Goal: Task Accomplishment & Management: Use online tool/utility

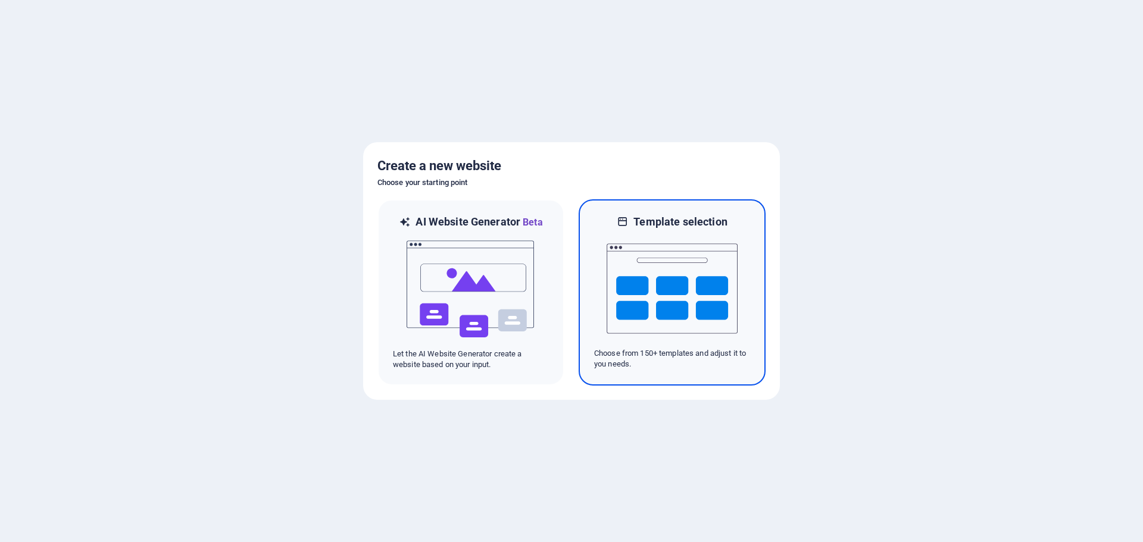
click at [695, 352] on p "Choose from 150+ templates and adjust it to you needs." at bounding box center [672, 358] width 156 height 21
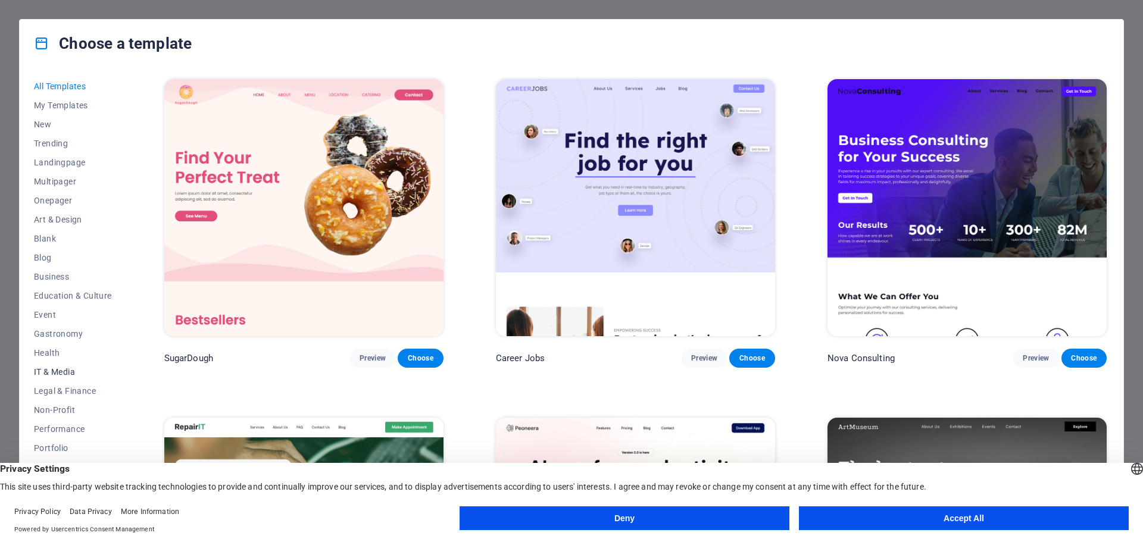
click at [45, 369] on span "IT & Media" at bounding box center [73, 372] width 78 height 10
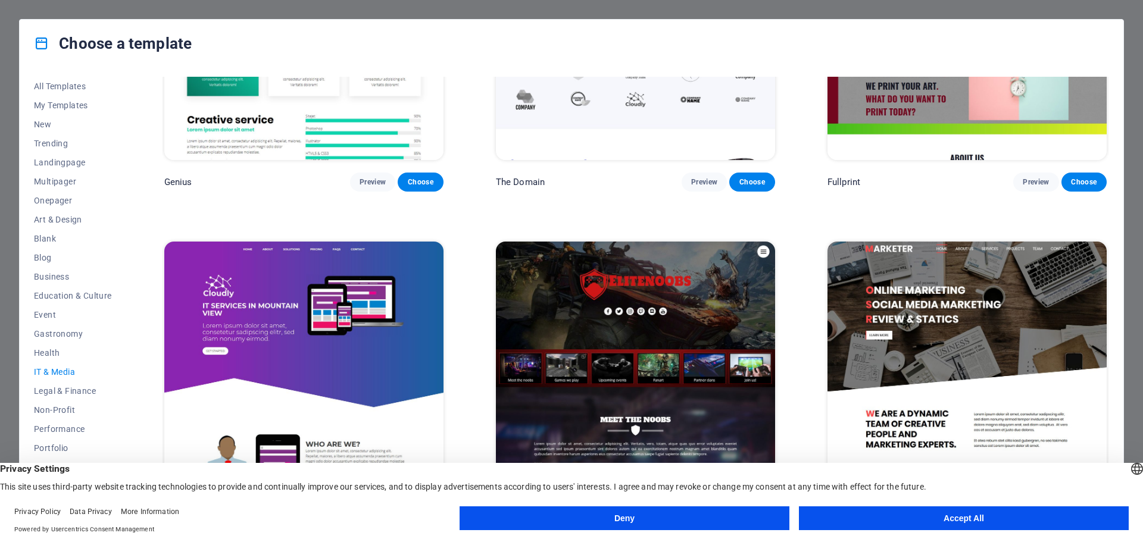
scroll to position [871, 0]
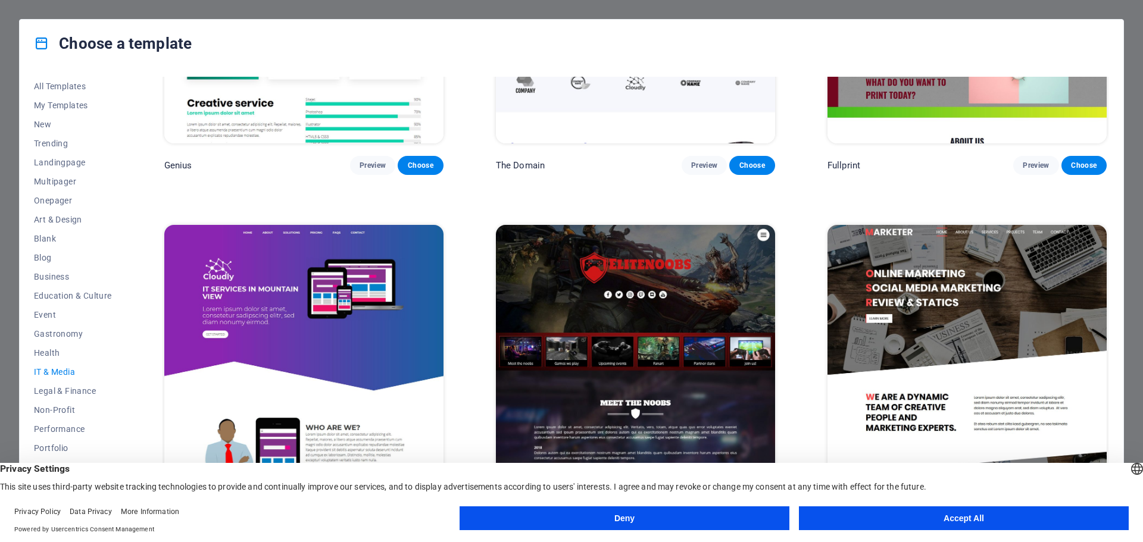
click at [635, 516] on button "Deny" at bounding box center [625, 519] width 330 height 24
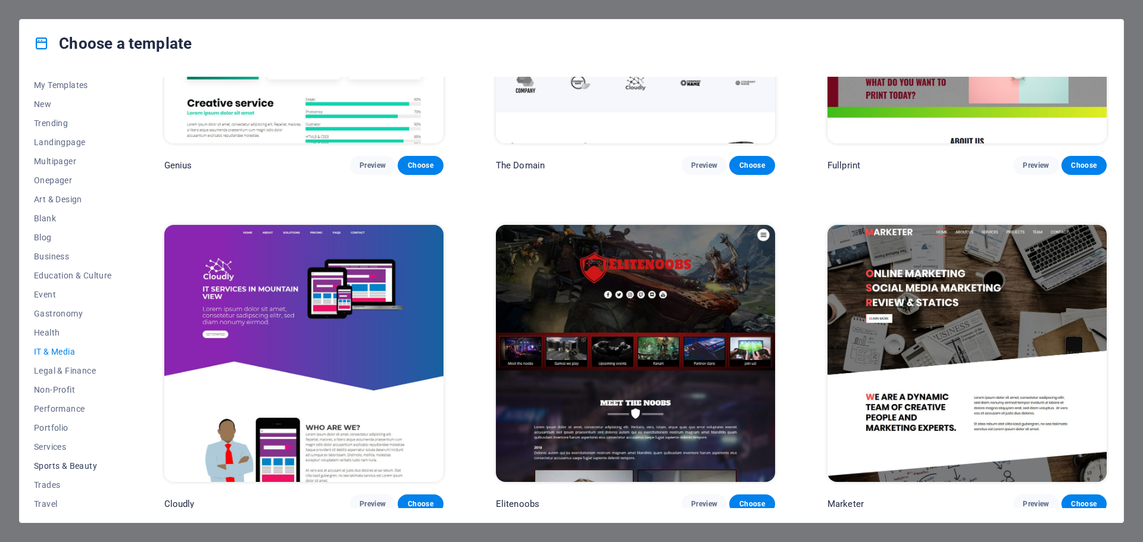
scroll to position [45, 0]
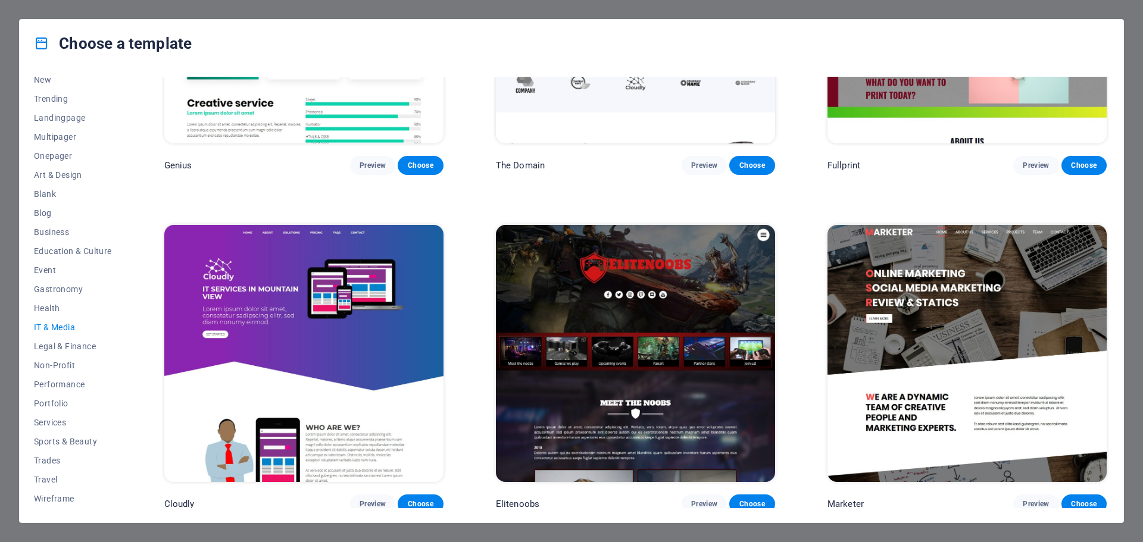
click at [374, 371] on img at bounding box center [303, 353] width 279 height 257
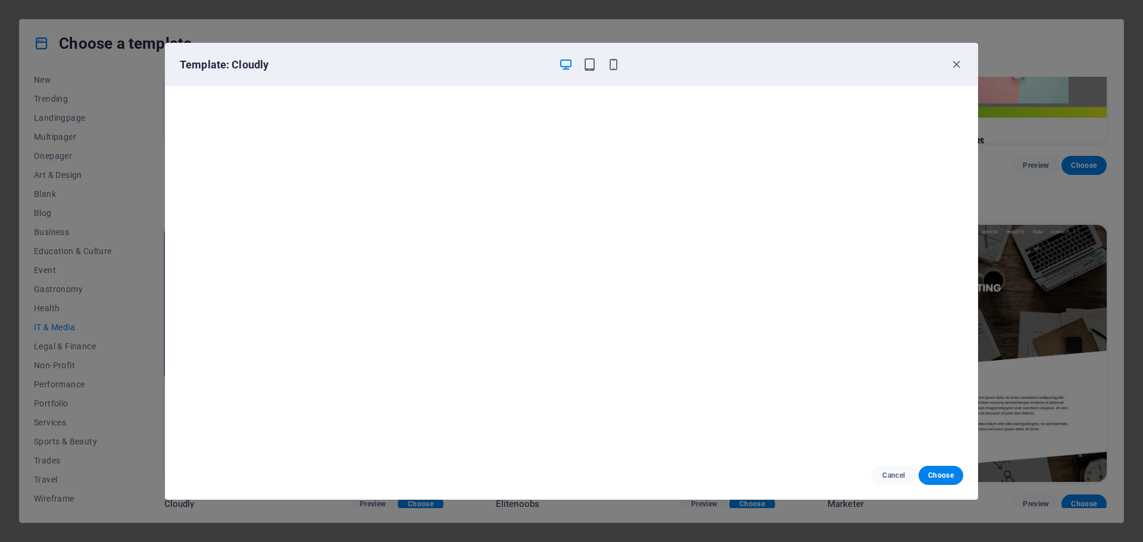
drag, startPoint x: 978, startPoint y: 127, endPoint x: 975, endPoint y: 158, distance: 30.5
click at [975, 158] on div "Template: Cloudly Cancel Choose" at bounding box center [571, 271] width 1143 height 542
drag, startPoint x: 1075, startPoint y: 149, endPoint x: 1039, endPoint y: 132, distance: 39.4
click at [1072, 149] on div "Template: Cloudly Cancel Choose" at bounding box center [571, 271] width 1143 height 542
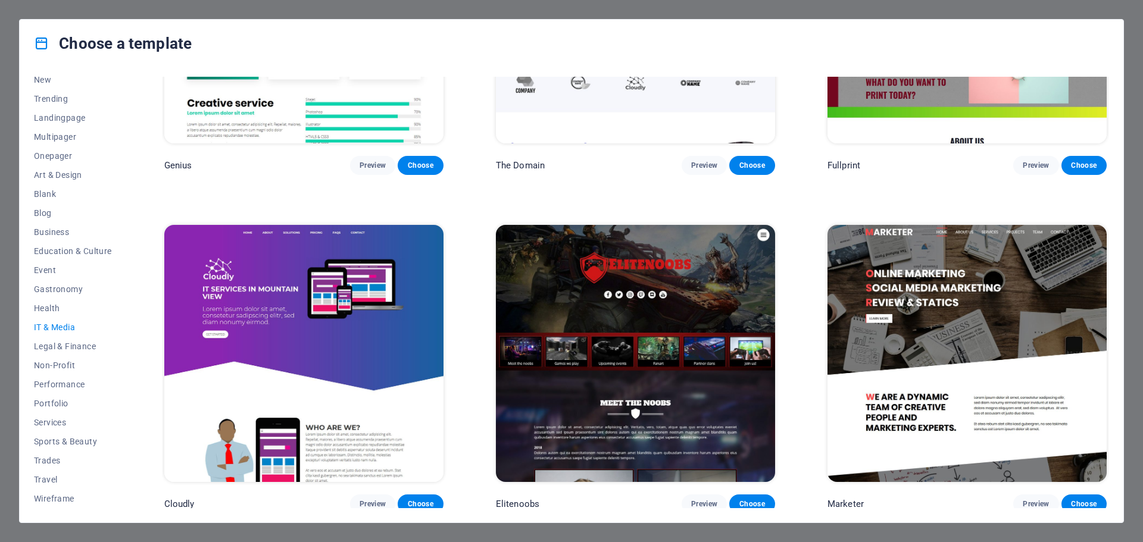
click at [393, 11] on div "Choose a template All Templates My Templates New Trending Landingpage Multipage…" at bounding box center [571, 271] width 1143 height 542
click at [397, 10] on div "Choose a template All Templates My Templates New Trending Landingpage Multipage…" at bounding box center [571, 271] width 1143 height 542
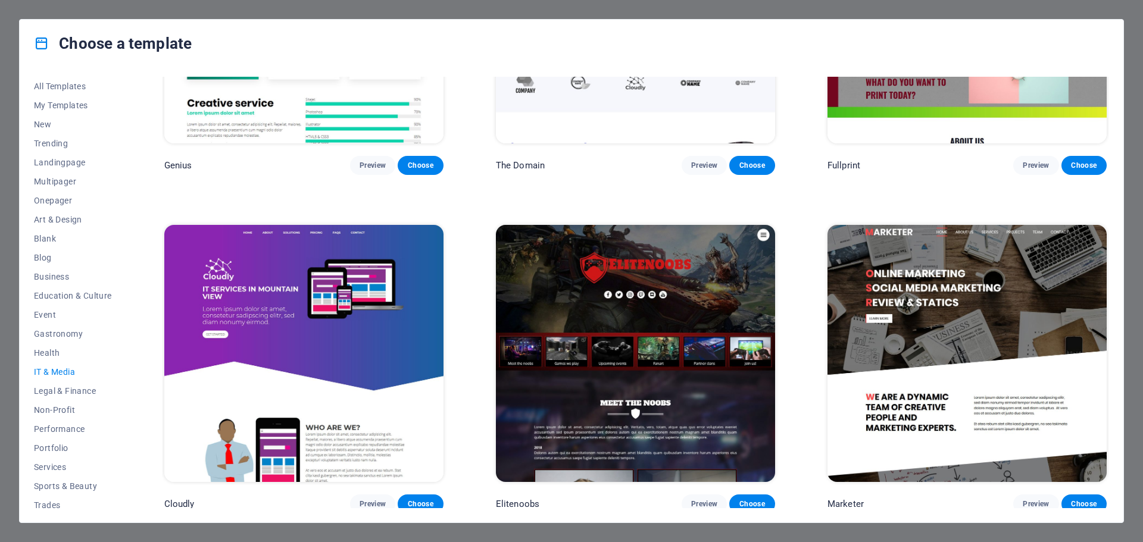
click at [1122, 68] on div "All Templates My Templates New Trending Landingpage Multipager Onepager Art & D…" at bounding box center [572, 294] width 1104 height 455
click at [425, 499] on span "Choose" at bounding box center [420, 504] width 26 height 10
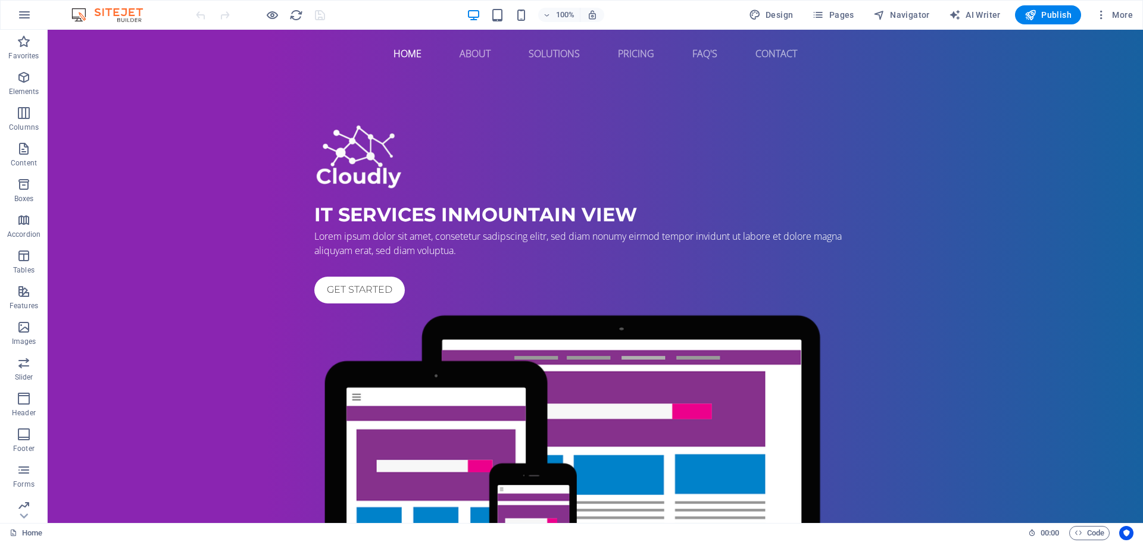
drag, startPoint x: 1137, startPoint y: 52, endPoint x: 1157, endPoint y: 58, distance: 21.1
